Goal: Transaction & Acquisition: Obtain resource

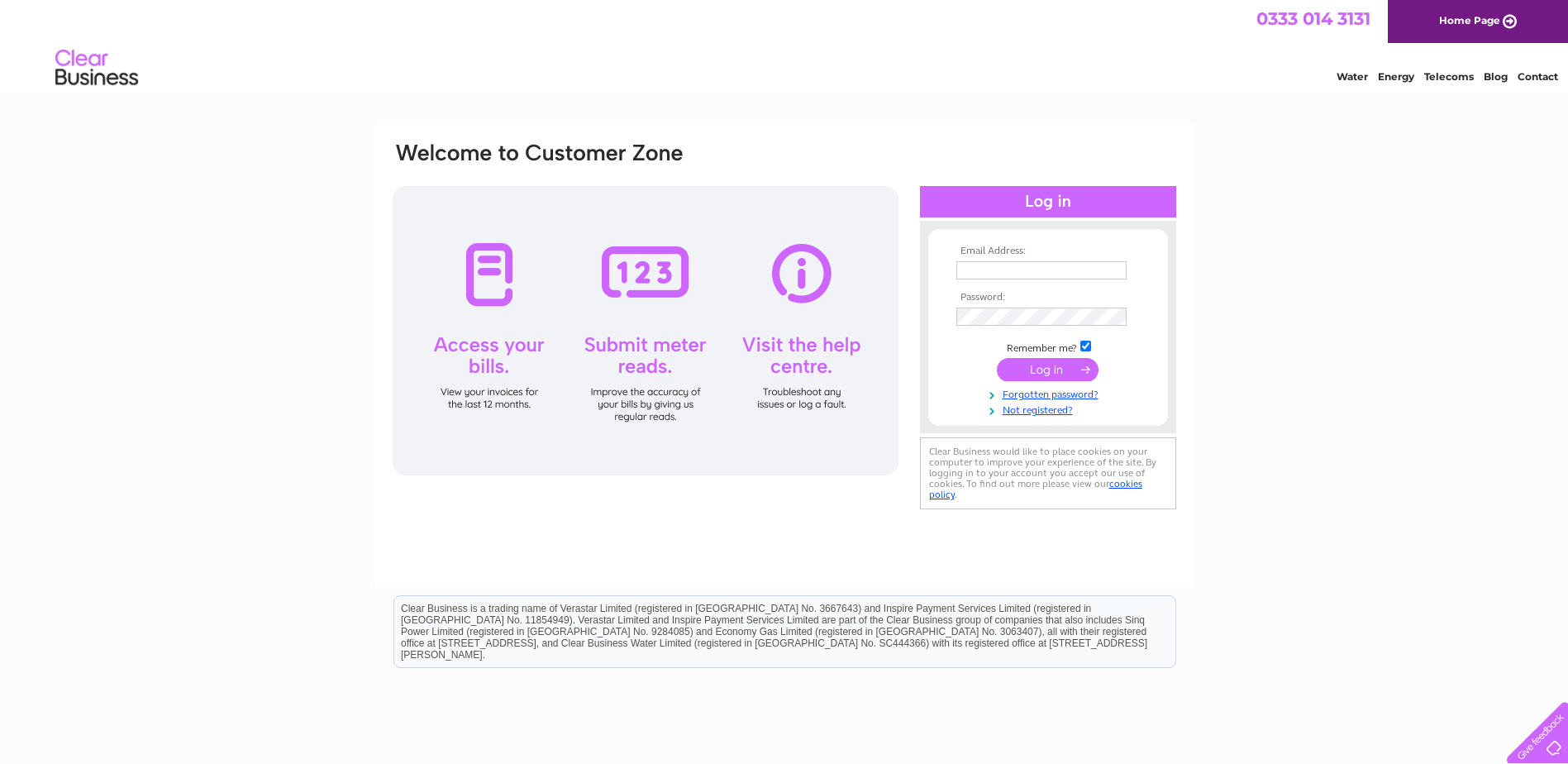
type input "nick@kitchensbynickmcnally.co.uk"
click at [1035, 361] on input "submit" at bounding box center [1048, 369] width 102 height 23
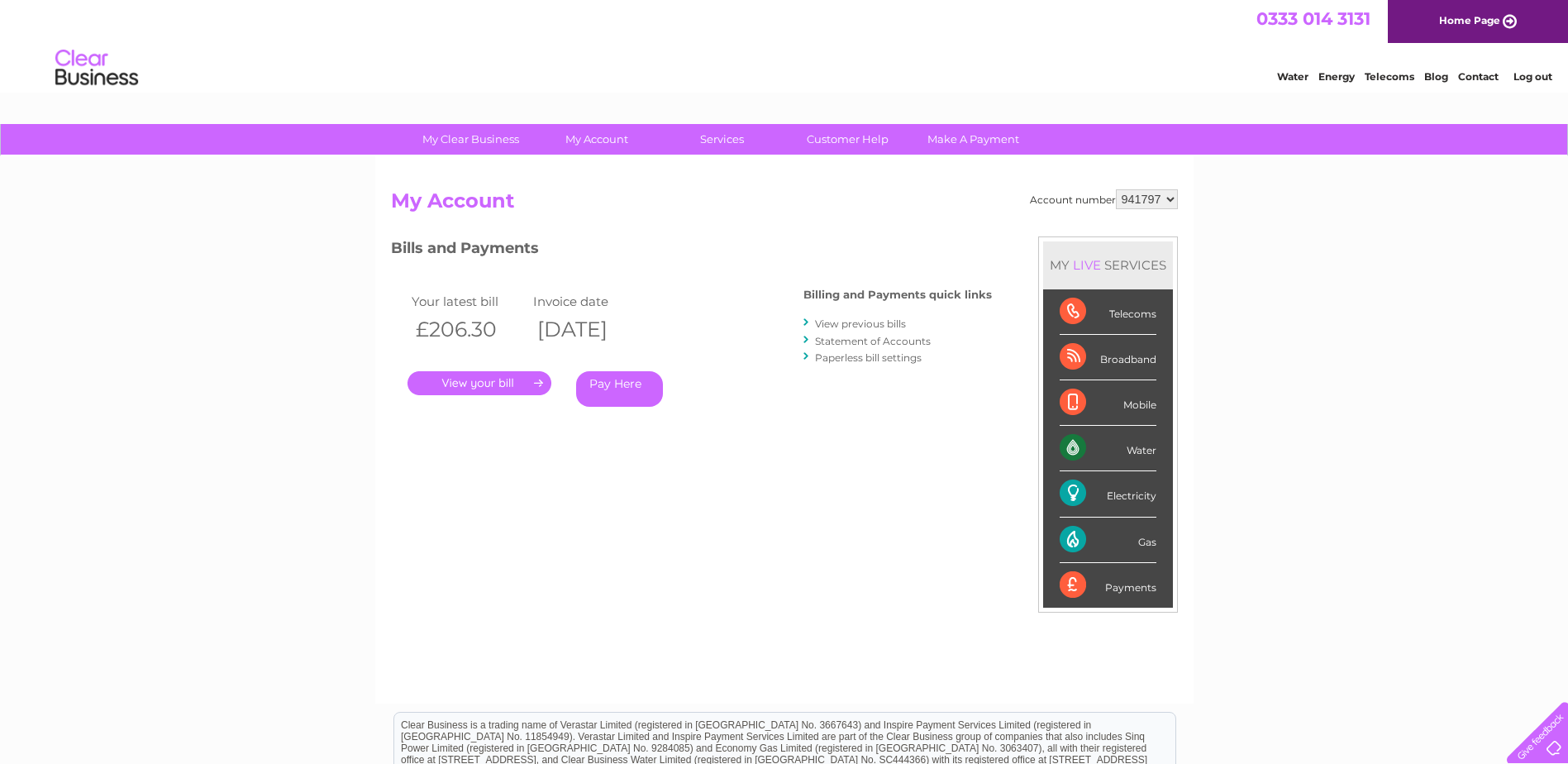
click at [860, 341] on link "Statement of Accounts" at bounding box center [873, 340] width 116 height 12
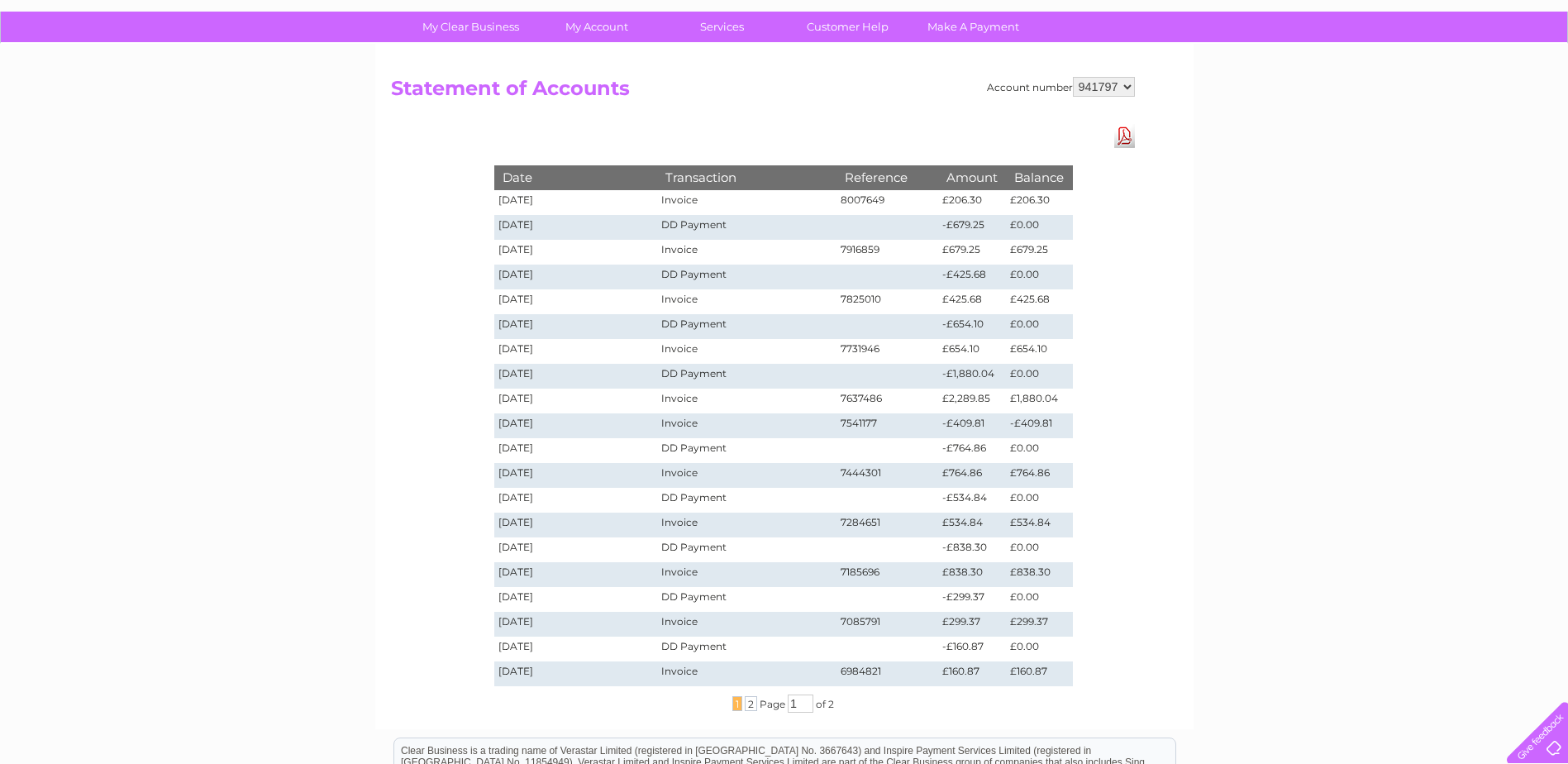
scroll to position [125, 0]
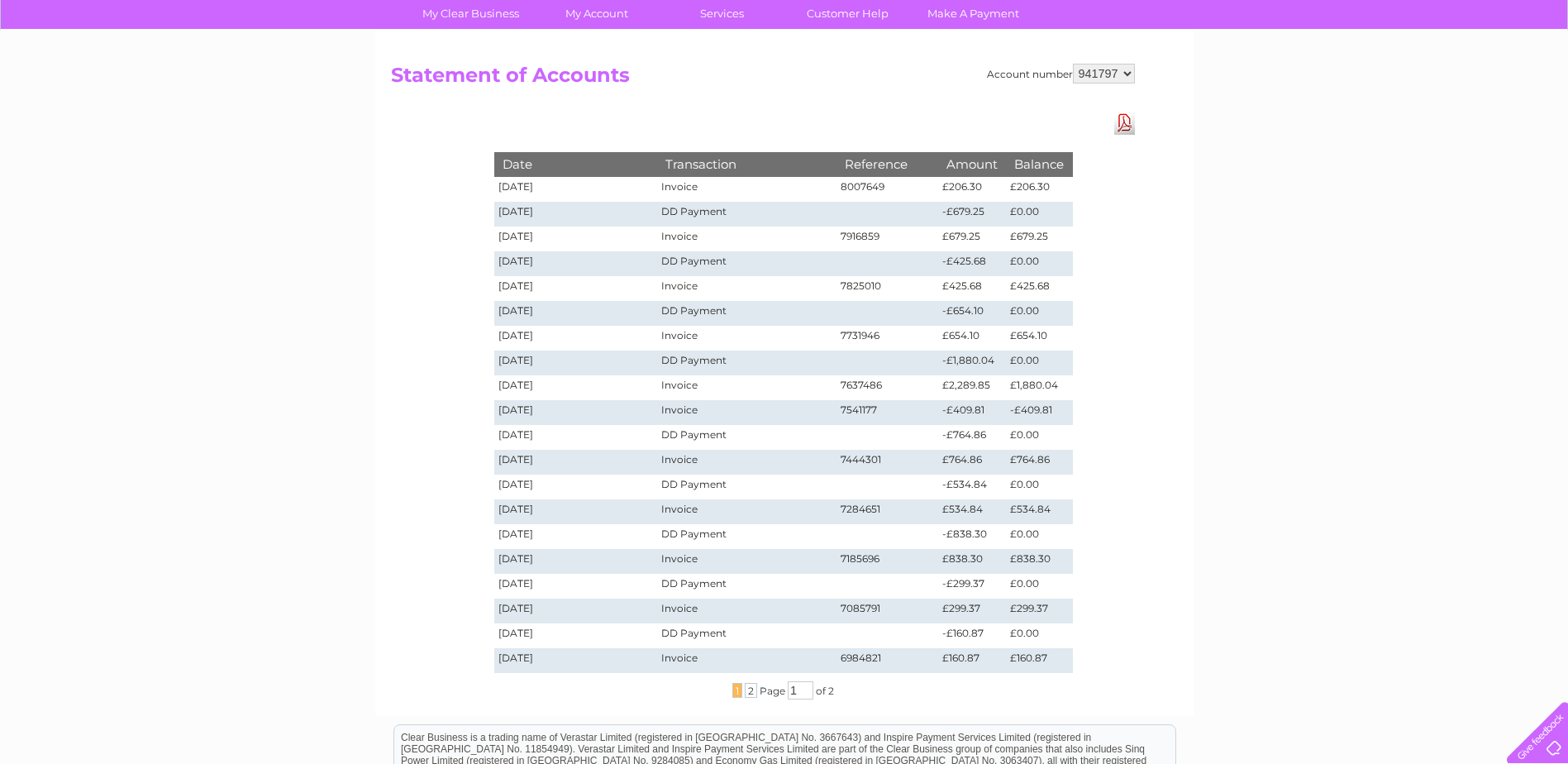
click at [684, 662] on td "Invoice" at bounding box center [746, 660] width 179 height 25
click at [855, 658] on td "6984821" at bounding box center [887, 660] width 103 height 25
click at [747, 691] on span "2" at bounding box center [750, 690] width 12 height 15
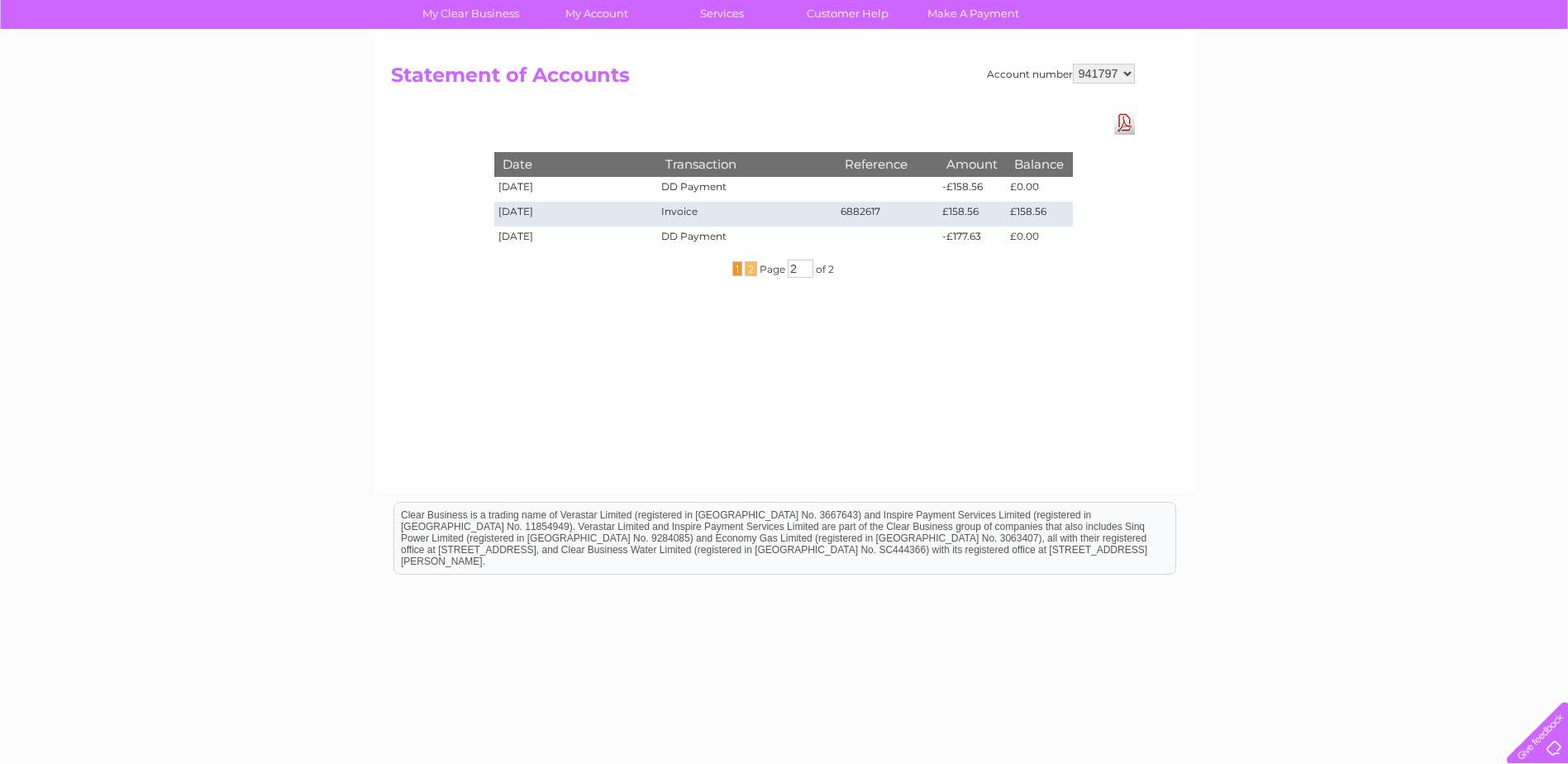
click at [733, 264] on span "1" at bounding box center [737, 269] width 10 height 15
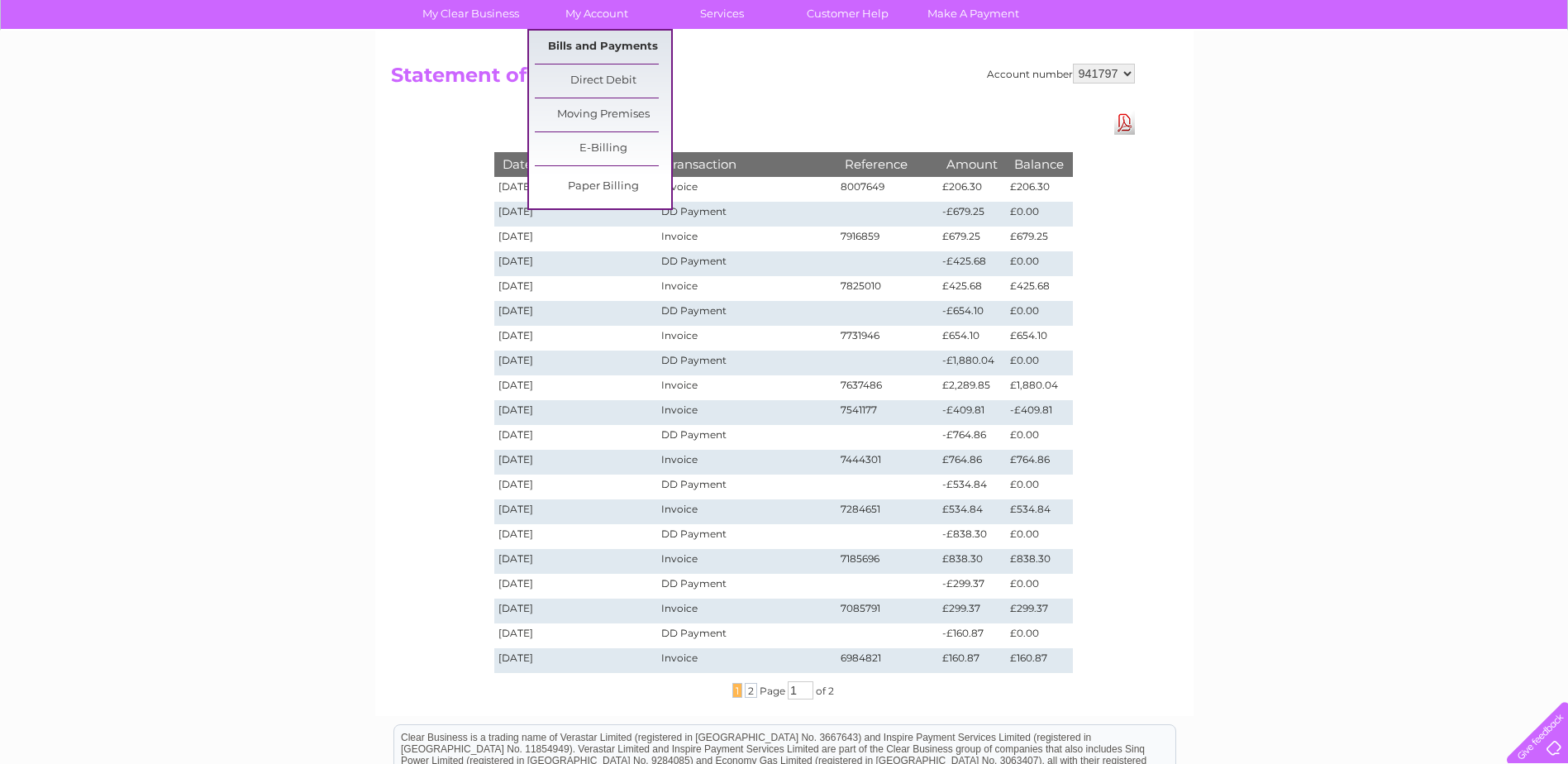
click at [585, 42] on link "Bills and Payments" at bounding box center [603, 47] width 136 height 33
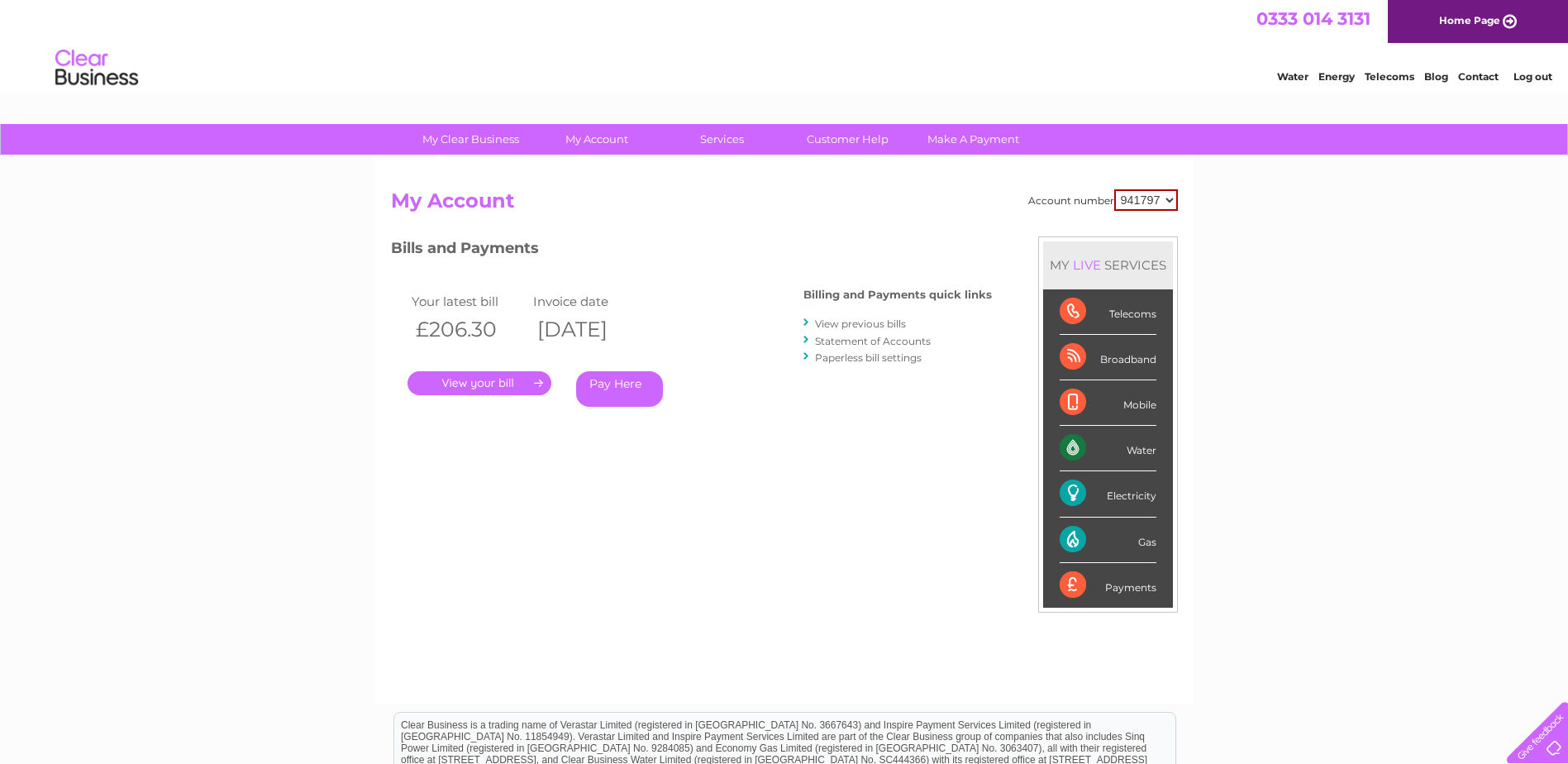
click at [863, 325] on link "View previous bills" at bounding box center [860, 323] width 91 height 12
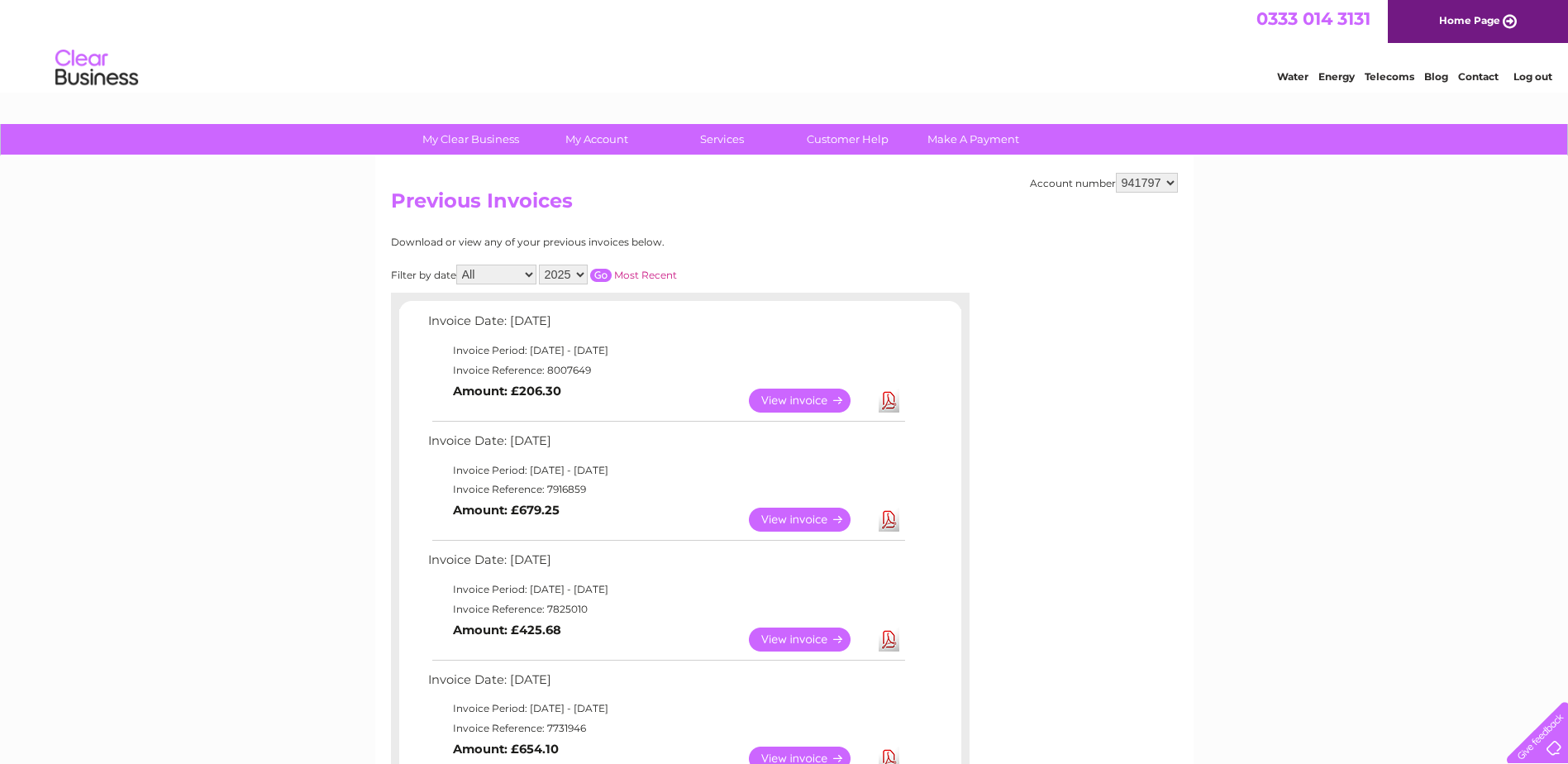
click at [579, 272] on select "2025 2024 2023 2022" at bounding box center [563, 274] width 49 height 19
select select "2024"
click at [541, 264] on select "2025 2024 2023 2022" at bounding box center [563, 274] width 49 height 19
click at [598, 273] on input "button" at bounding box center [600, 275] width 21 height 13
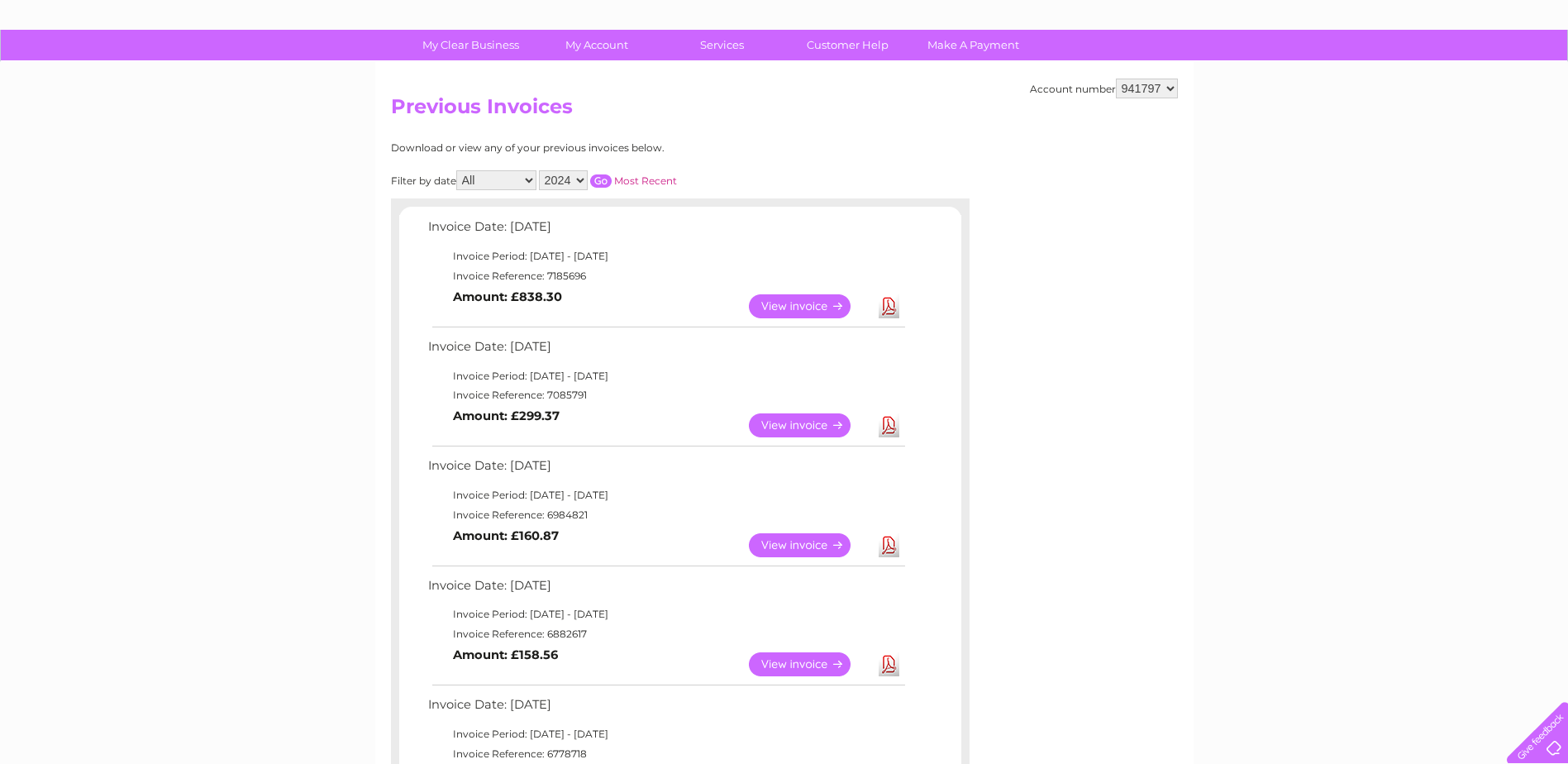
scroll to position [106, 0]
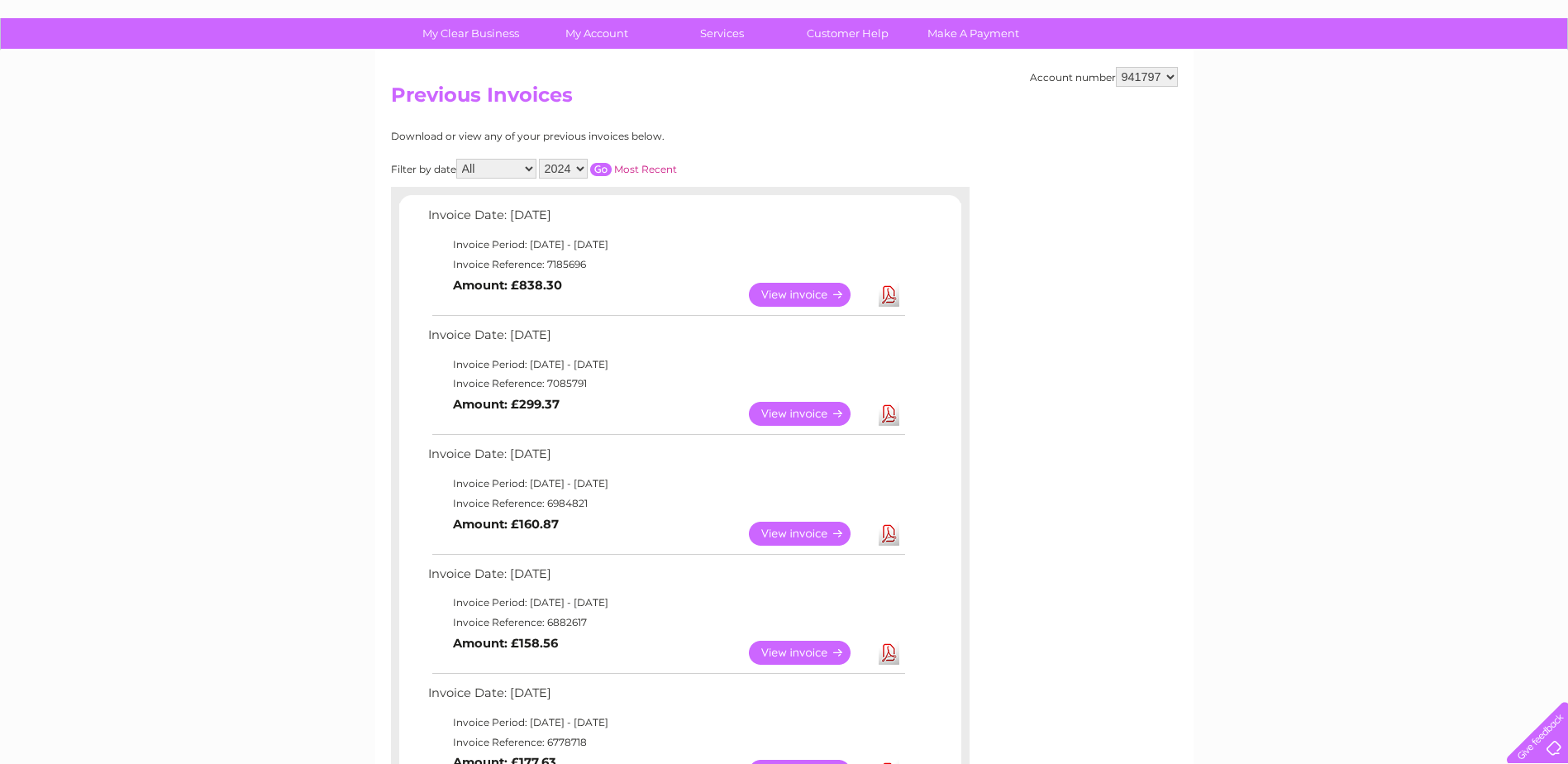
click at [773, 407] on link "View" at bounding box center [809, 414] width 121 height 24
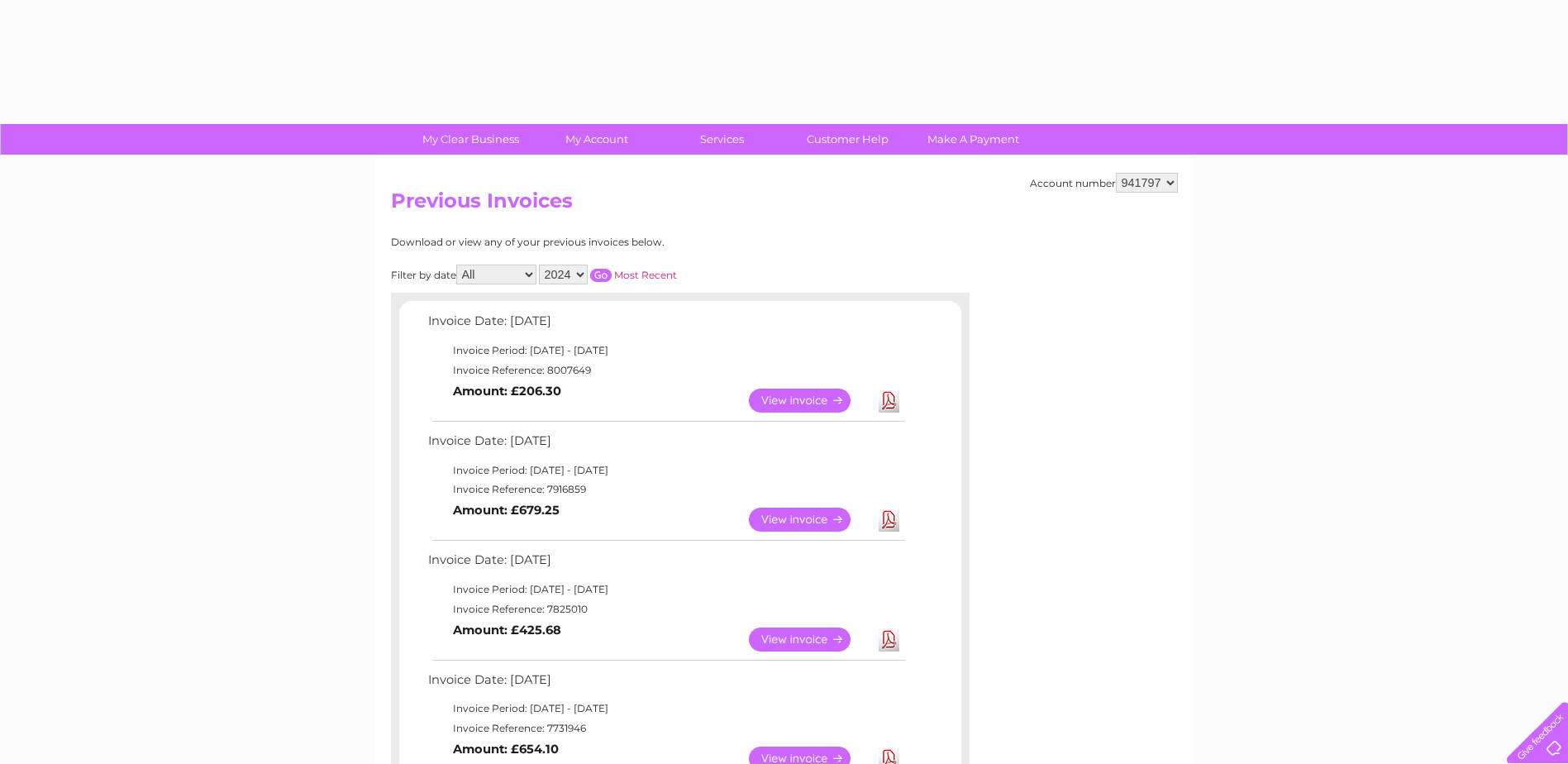
select select "2024"
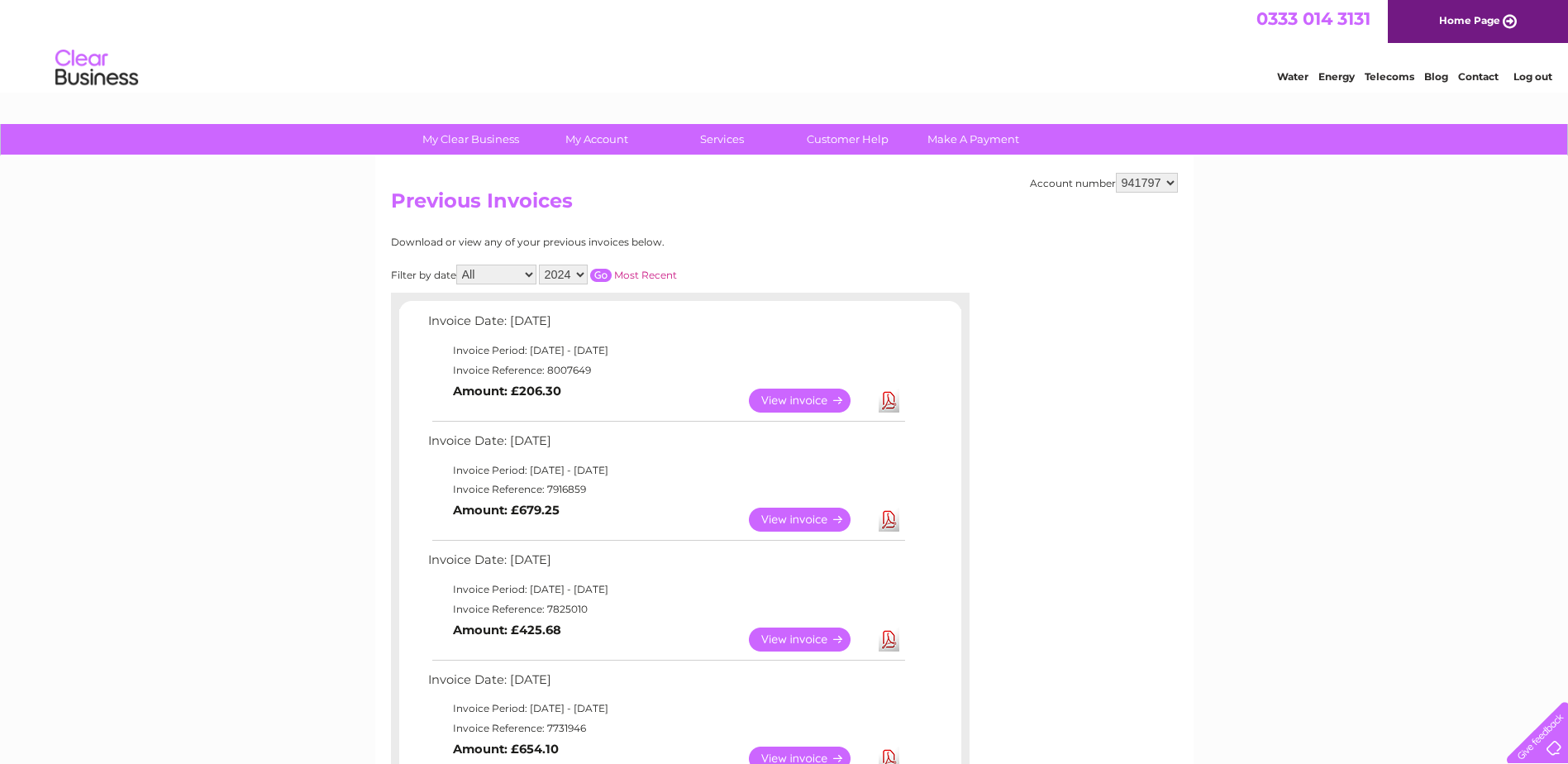
click at [600, 275] on input "button" at bounding box center [600, 275] width 21 height 13
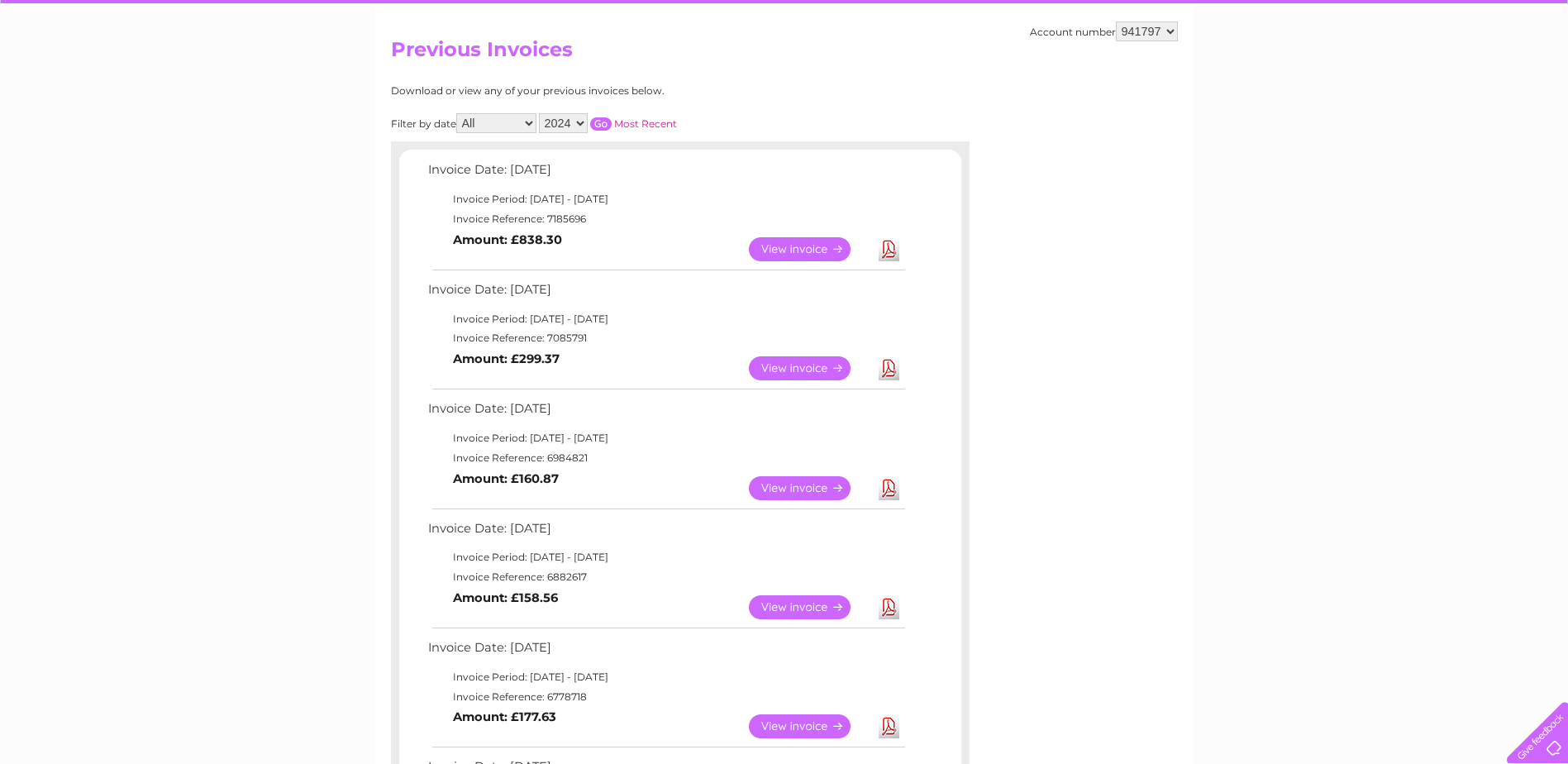
scroll to position [121, 0]
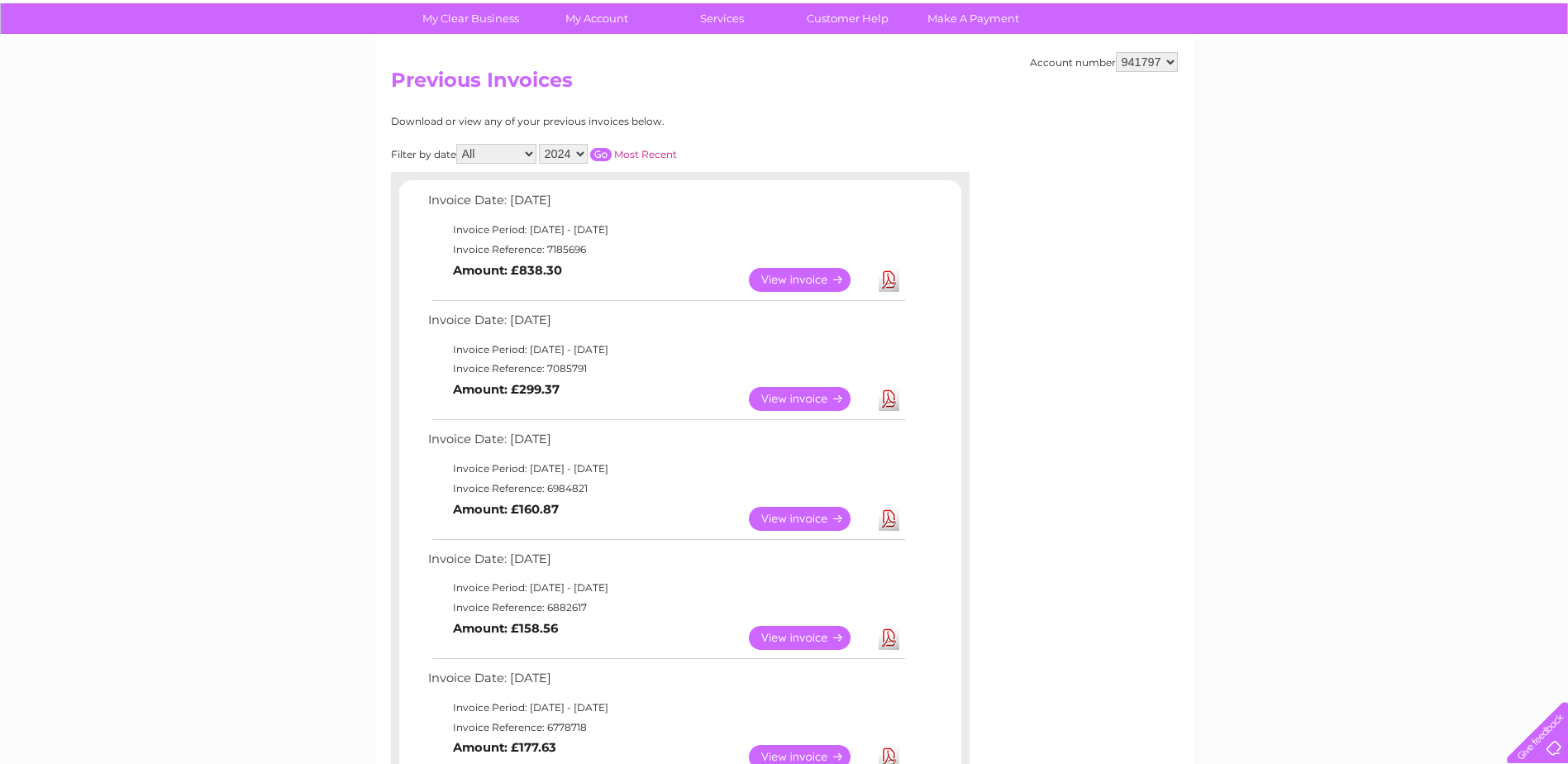
click at [784, 277] on link "View" at bounding box center [809, 280] width 121 height 24
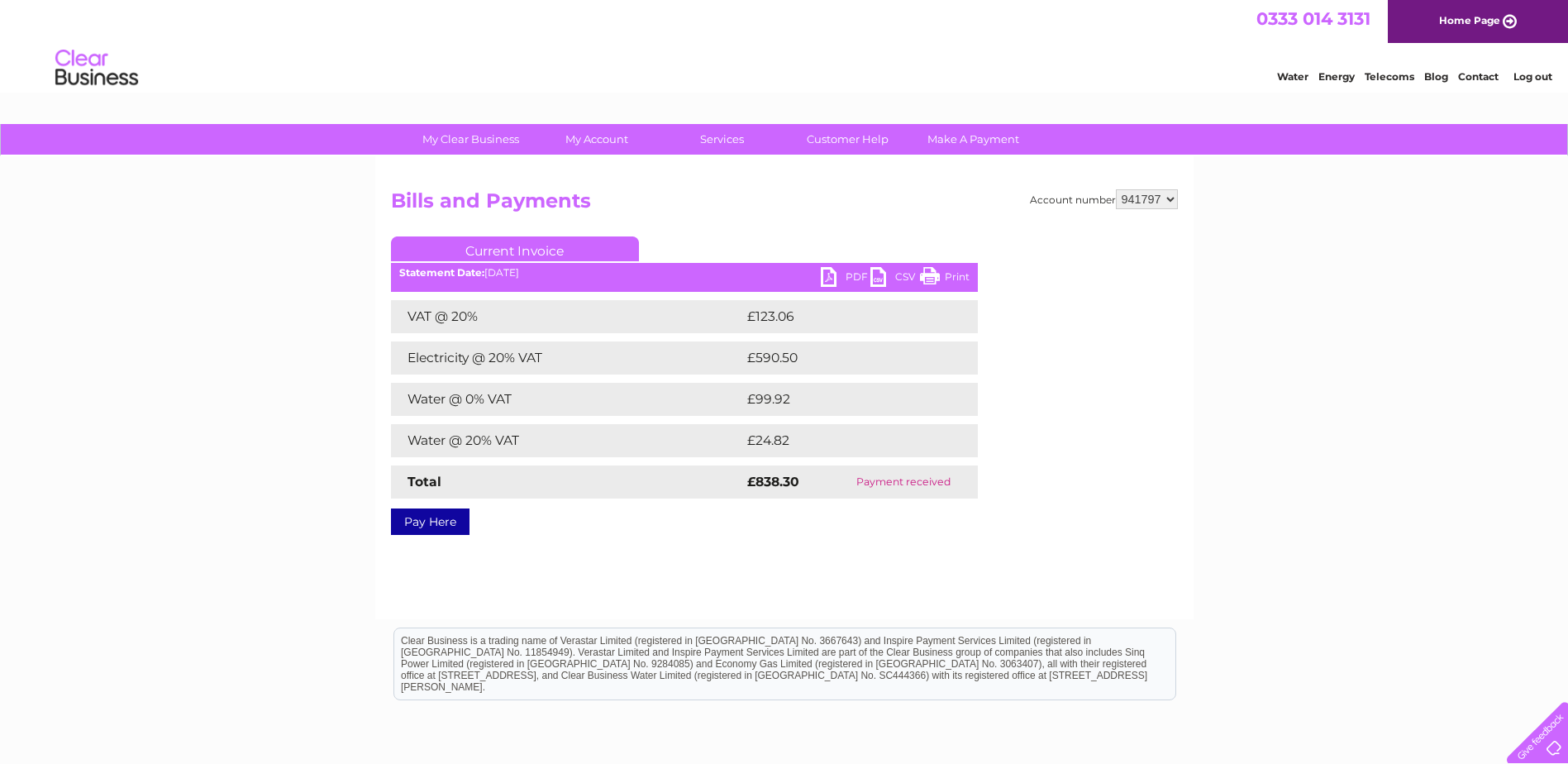
click at [852, 277] on link "PDF" at bounding box center [845, 279] width 49 height 24
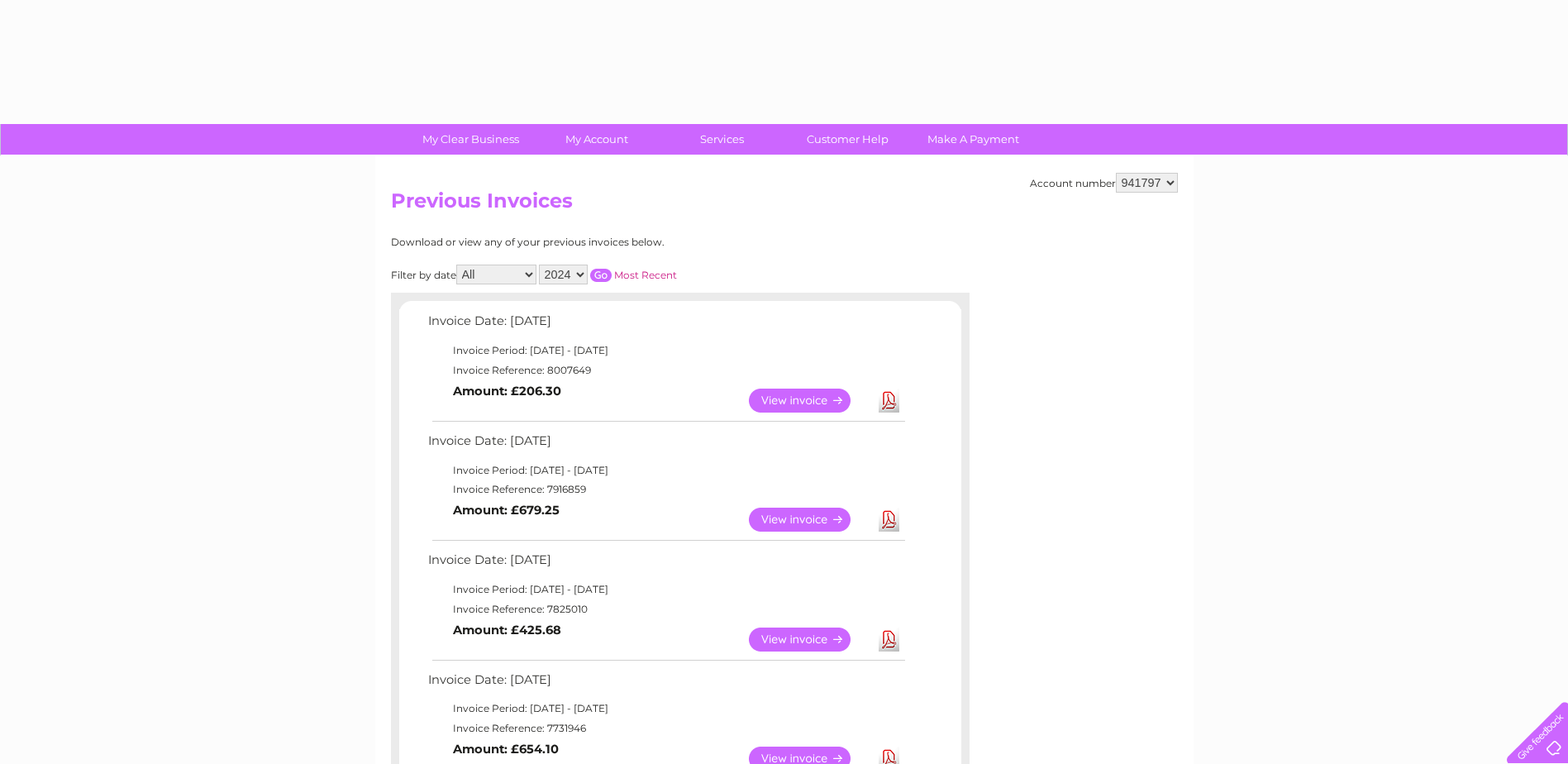
select select "2024"
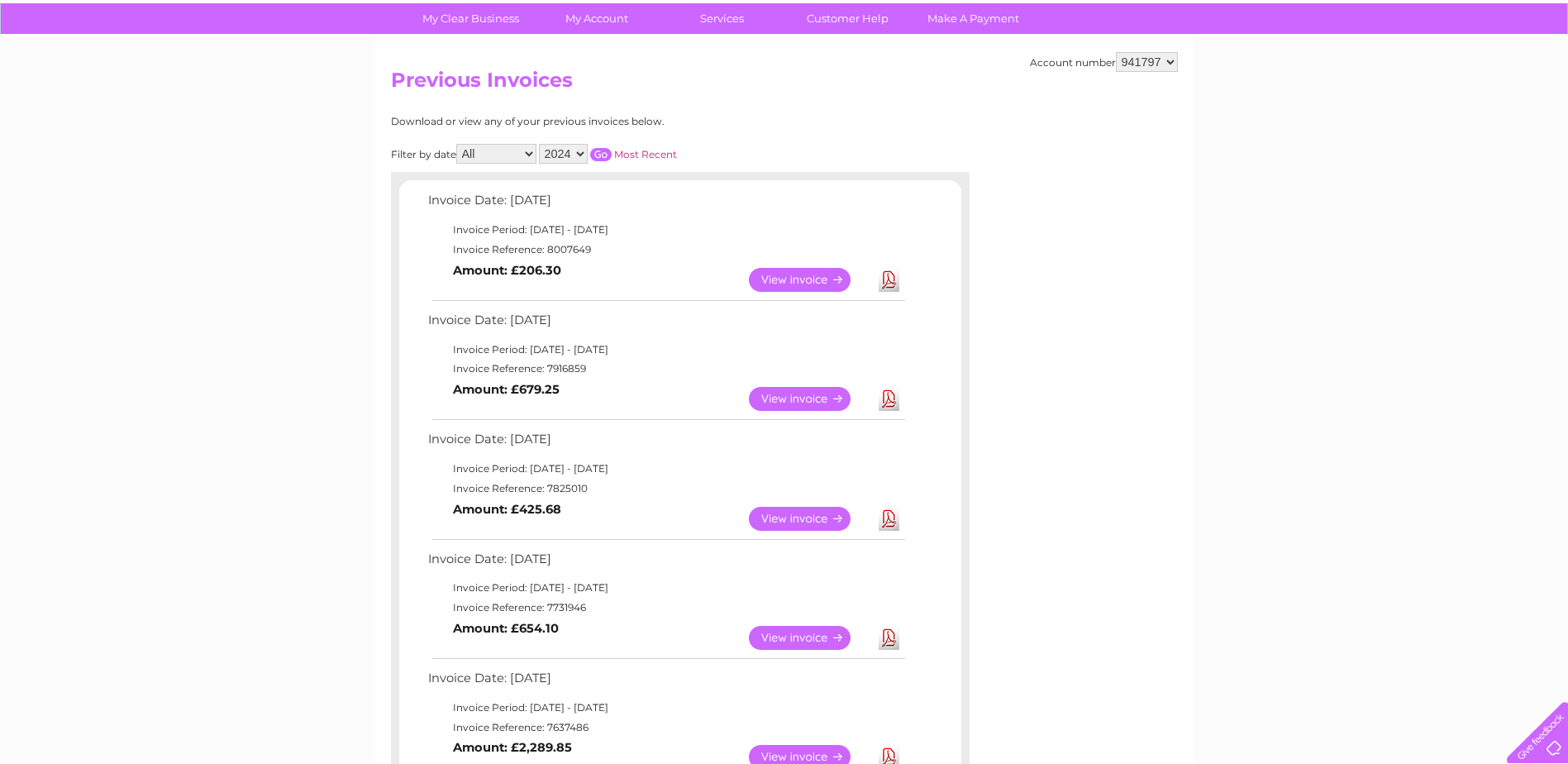
click at [600, 148] on input "button" at bounding box center [600, 155] width 21 height 13
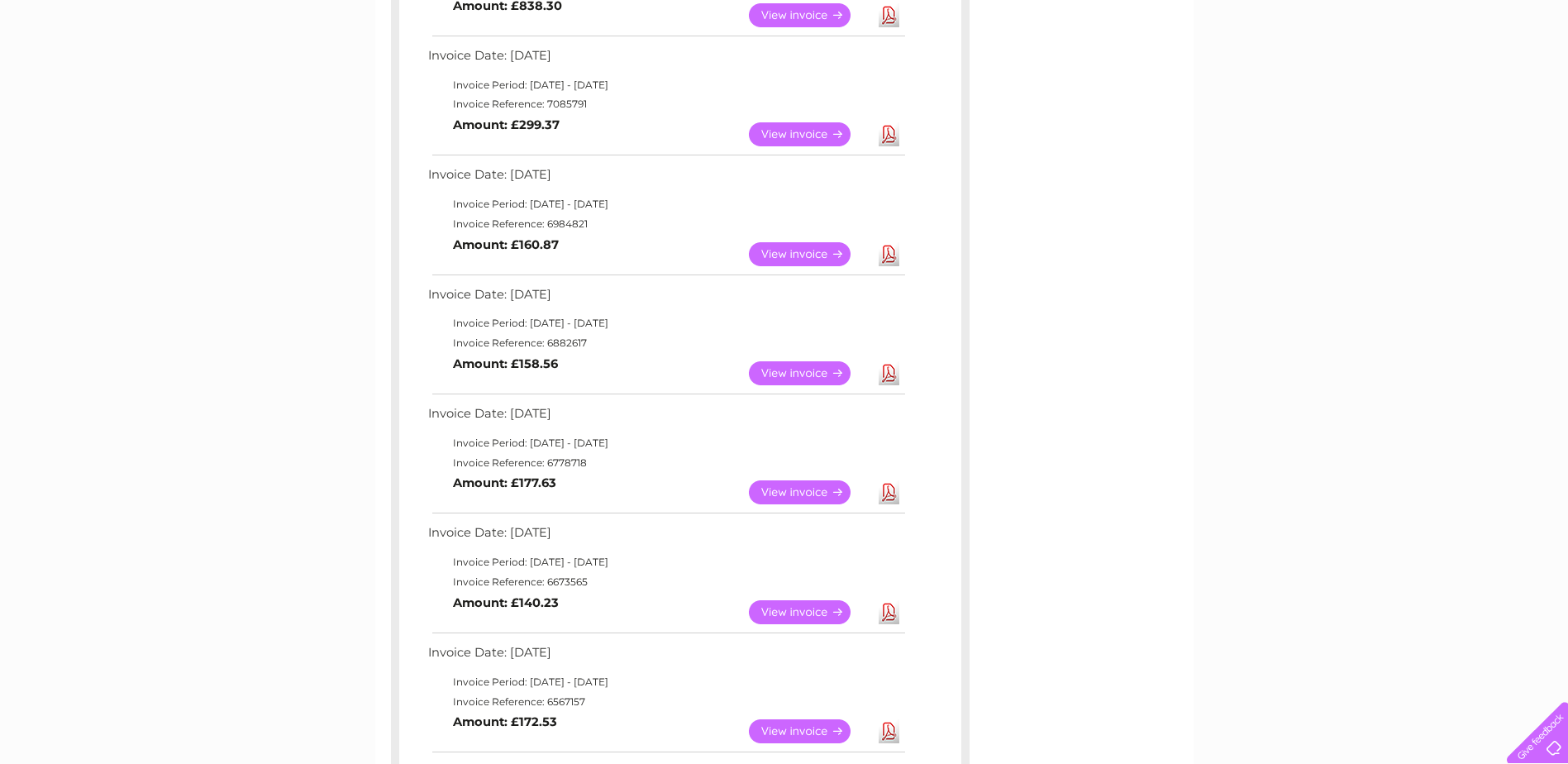
scroll to position [422, 0]
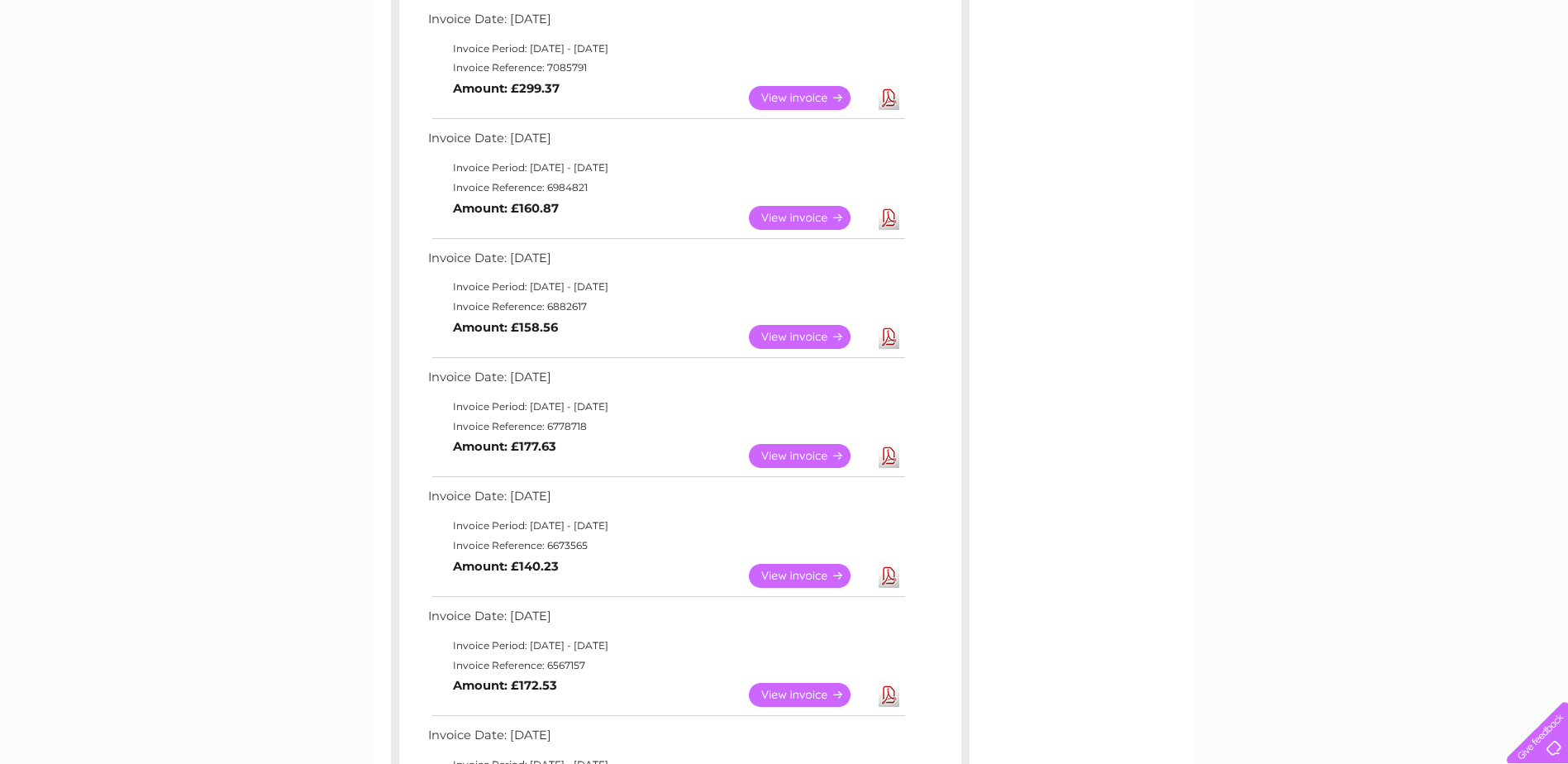
click at [772, 102] on link "View" at bounding box center [809, 98] width 121 height 24
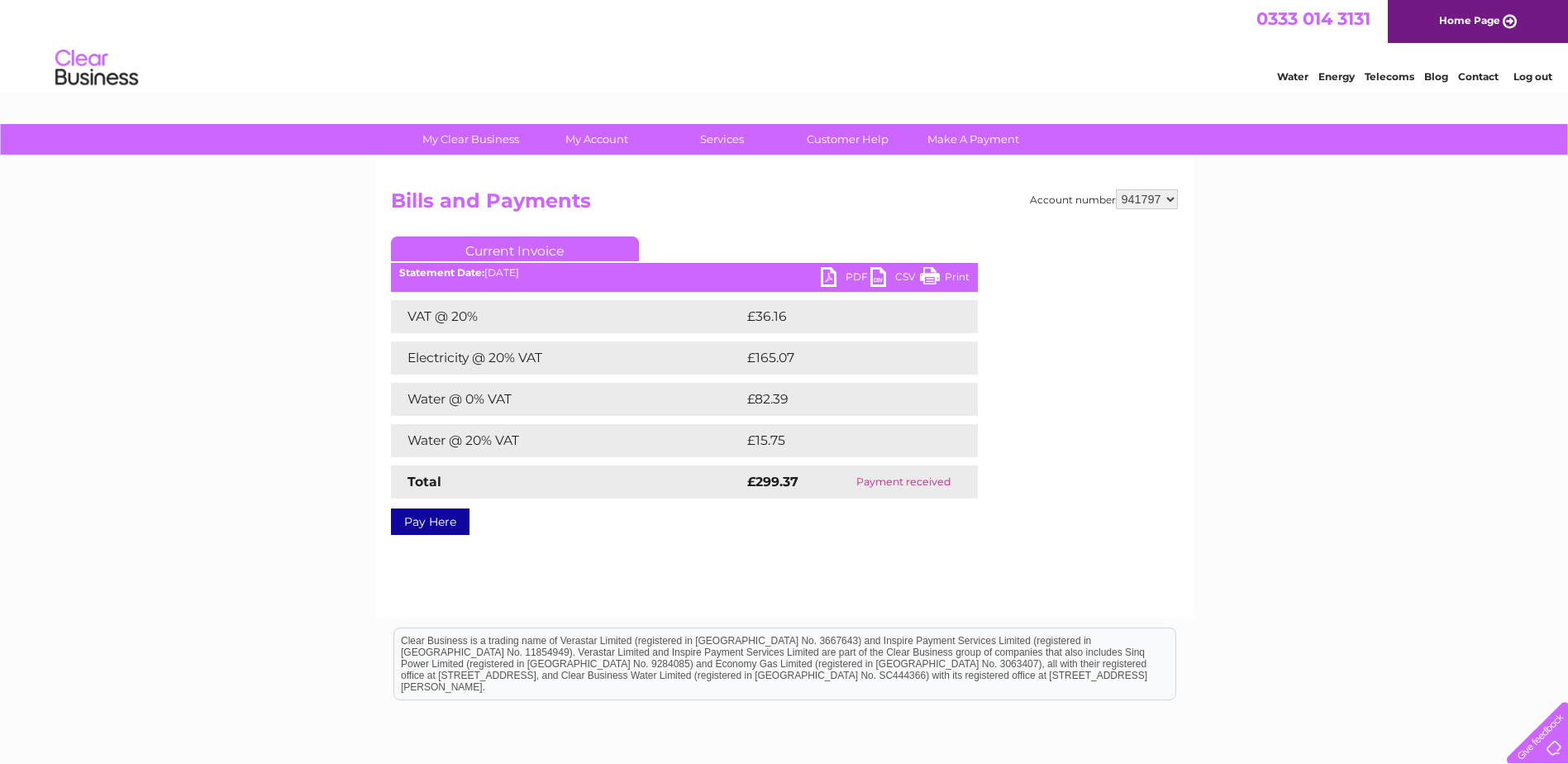
click at [854, 275] on link "PDF" at bounding box center [845, 279] width 49 height 24
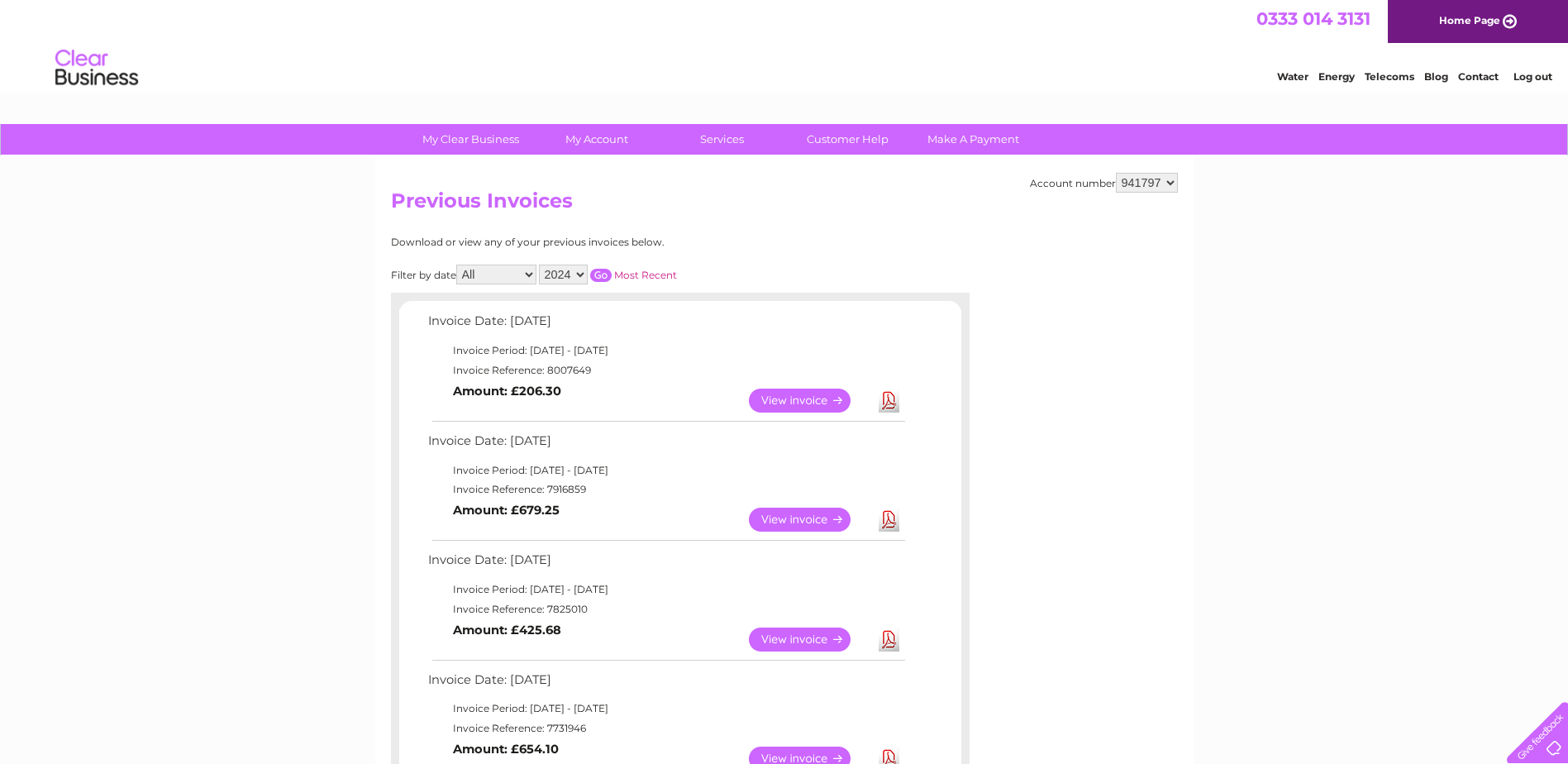
click at [599, 273] on input "button" at bounding box center [600, 275] width 21 height 13
click at [581, 270] on select "2025 2024 2023 2022" at bounding box center [563, 274] width 49 height 19
select select "2025"
click at [541, 264] on select "2025 2024 2023 2022" at bounding box center [563, 274] width 49 height 19
click at [605, 273] on input "button" at bounding box center [600, 275] width 21 height 13
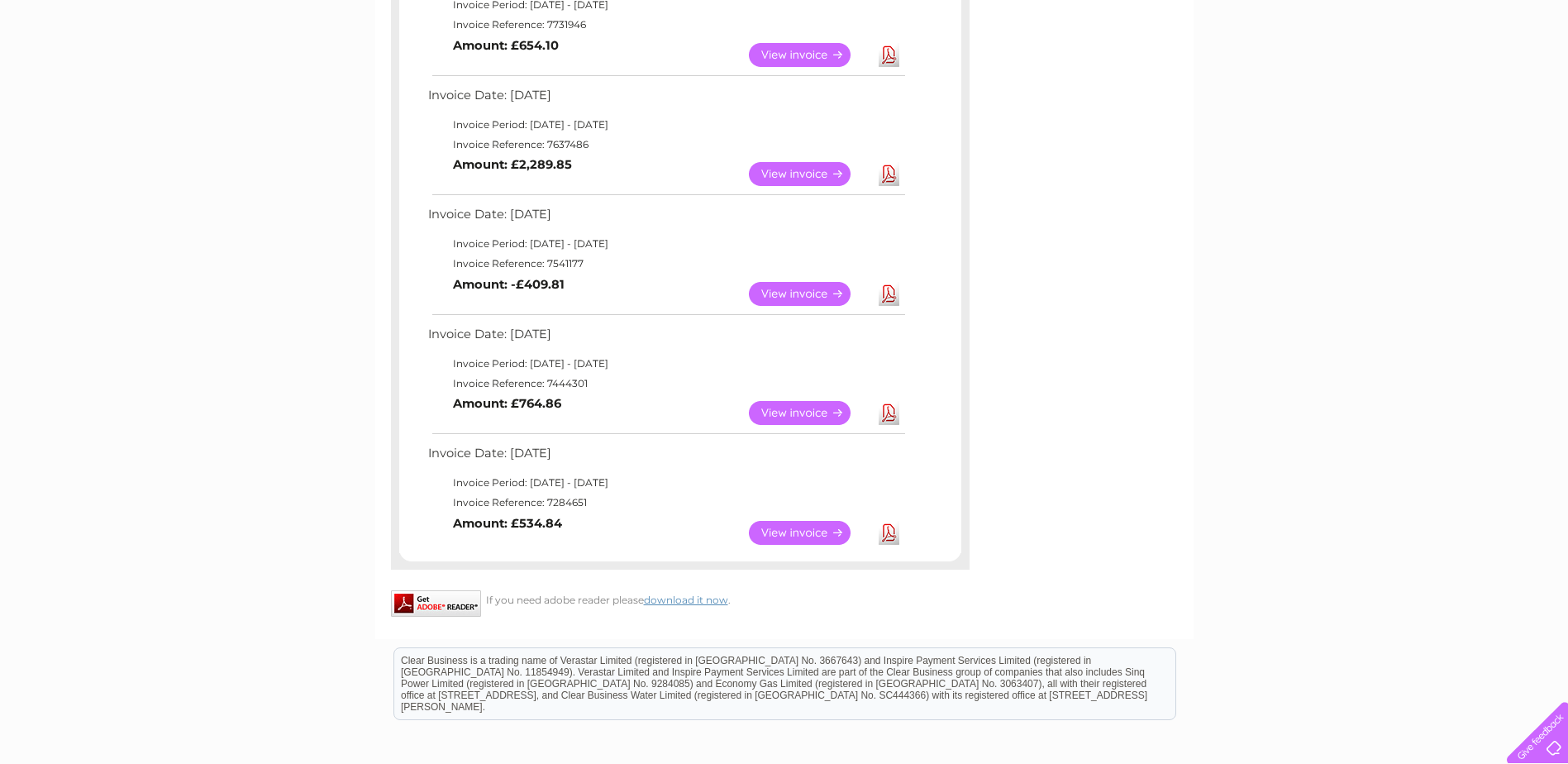
scroll to position [872, 0]
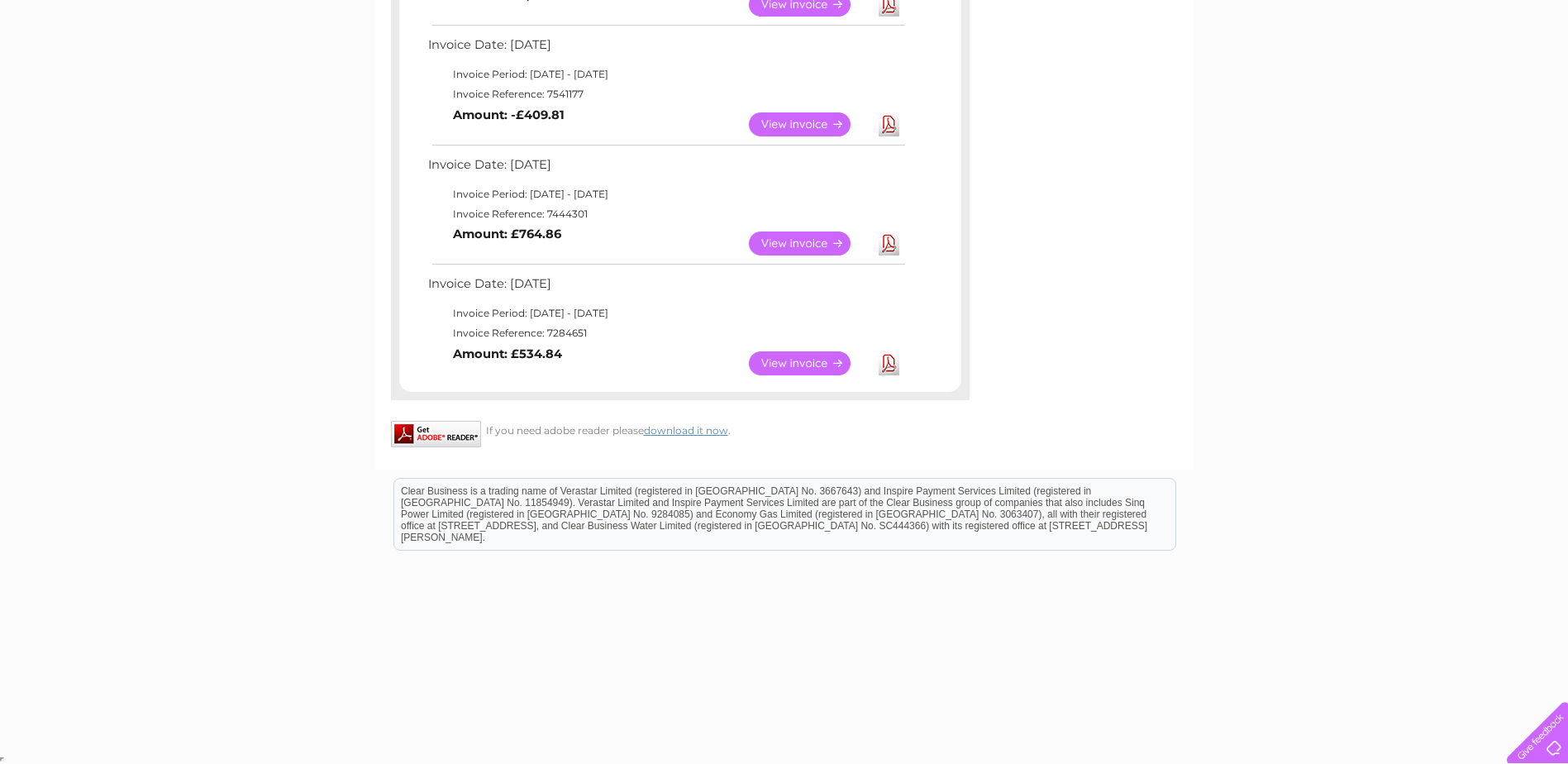
click at [775, 360] on link "View" at bounding box center [809, 363] width 121 height 24
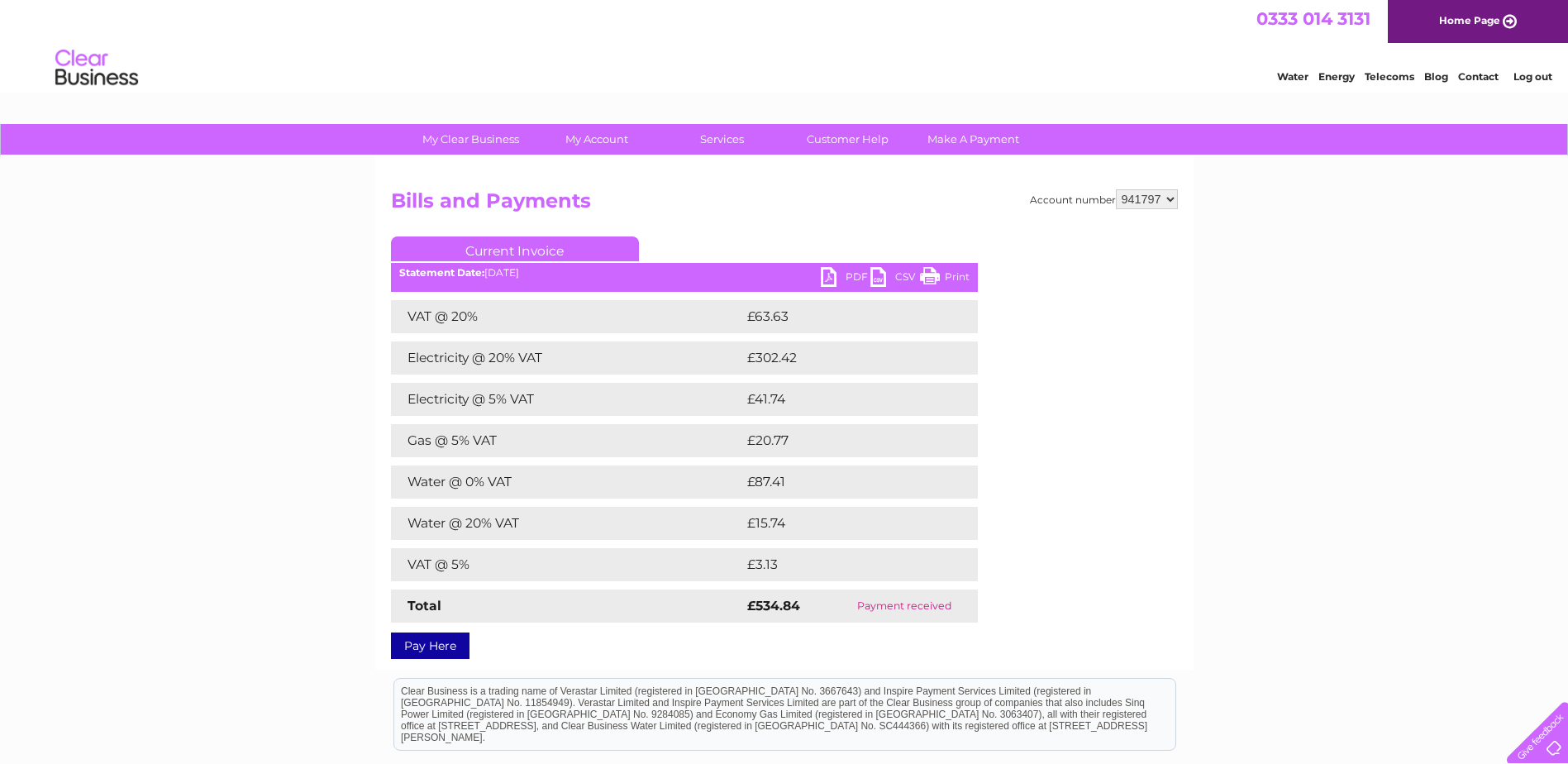
click at [860, 283] on link "PDF" at bounding box center [845, 279] width 49 height 24
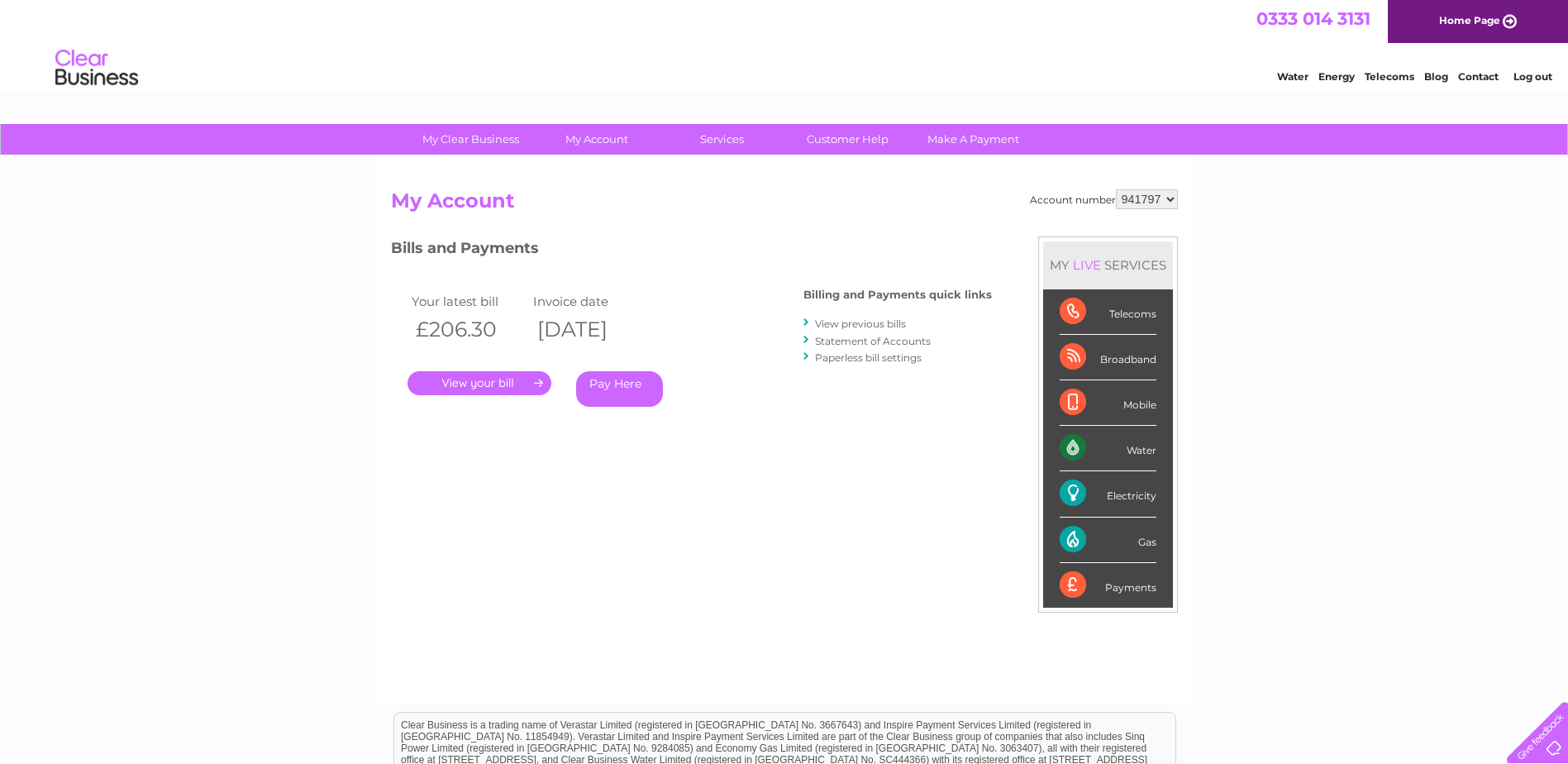
click at [893, 322] on link "View previous bills" at bounding box center [860, 323] width 91 height 12
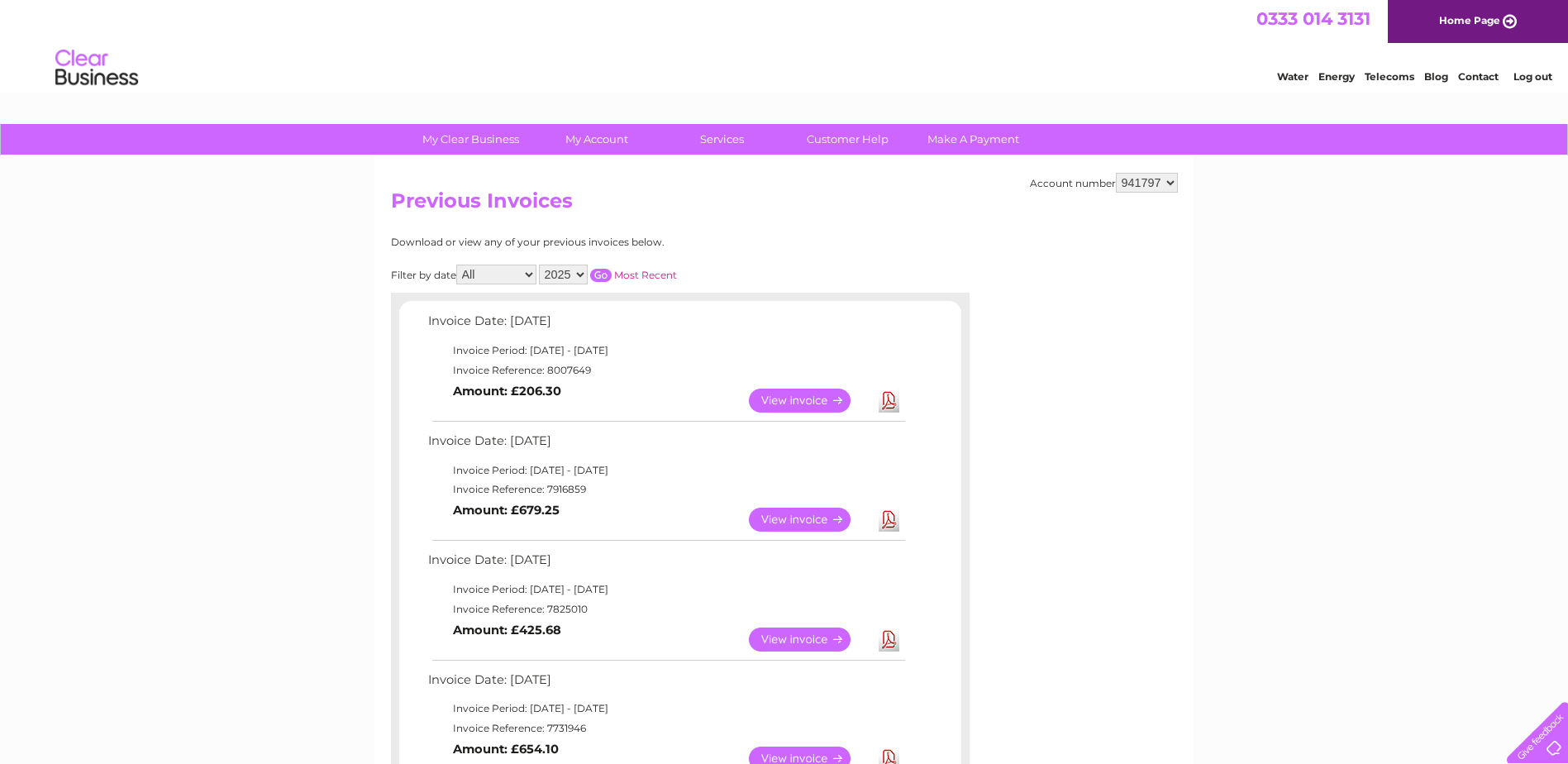
click at [584, 274] on select "2025 2024 2023 2022" at bounding box center [563, 274] width 49 height 19
select select "2024"
click at [541, 264] on select "2025 2024 2023 2022" at bounding box center [563, 274] width 49 height 19
click at [603, 275] on input "button" at bounding box center [600, 275] width 21 height 13
click at [602, 275] on input "button" at bounding box center [600, 275] width 21 height 13
